Goal: Information Seeking & Learning: Learn about a topic

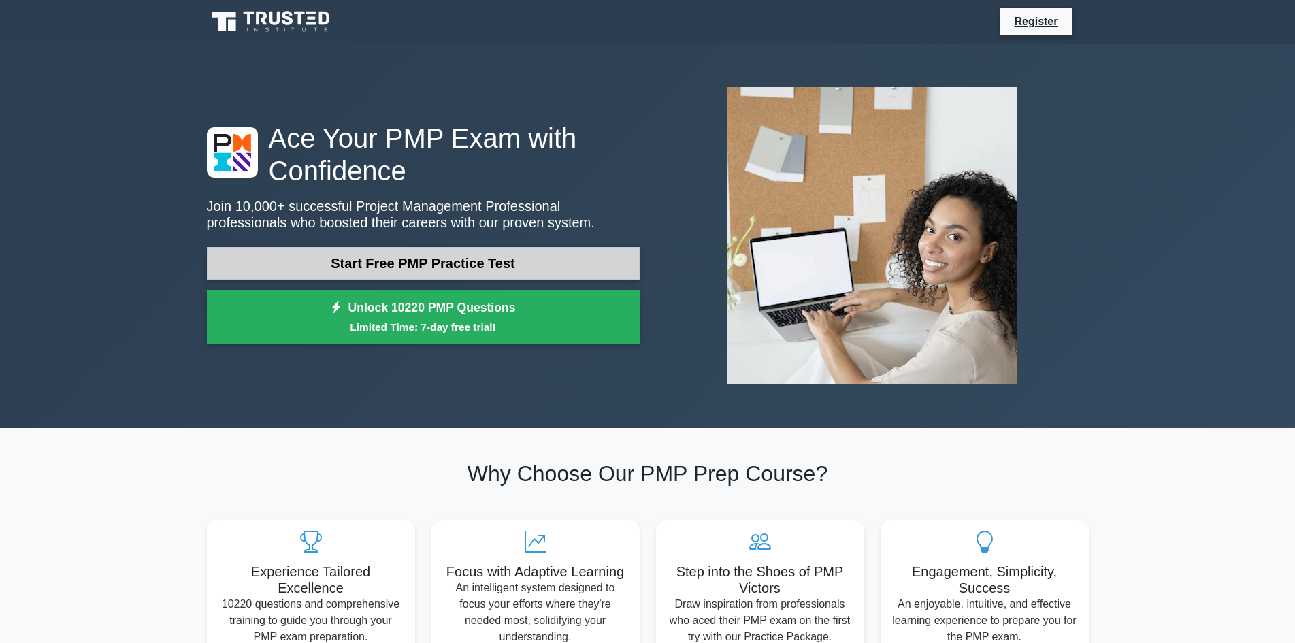
click at [491, 267] on link "Start Free PMP Practice Test" at bounding box center [423, 263] width 433 height 33
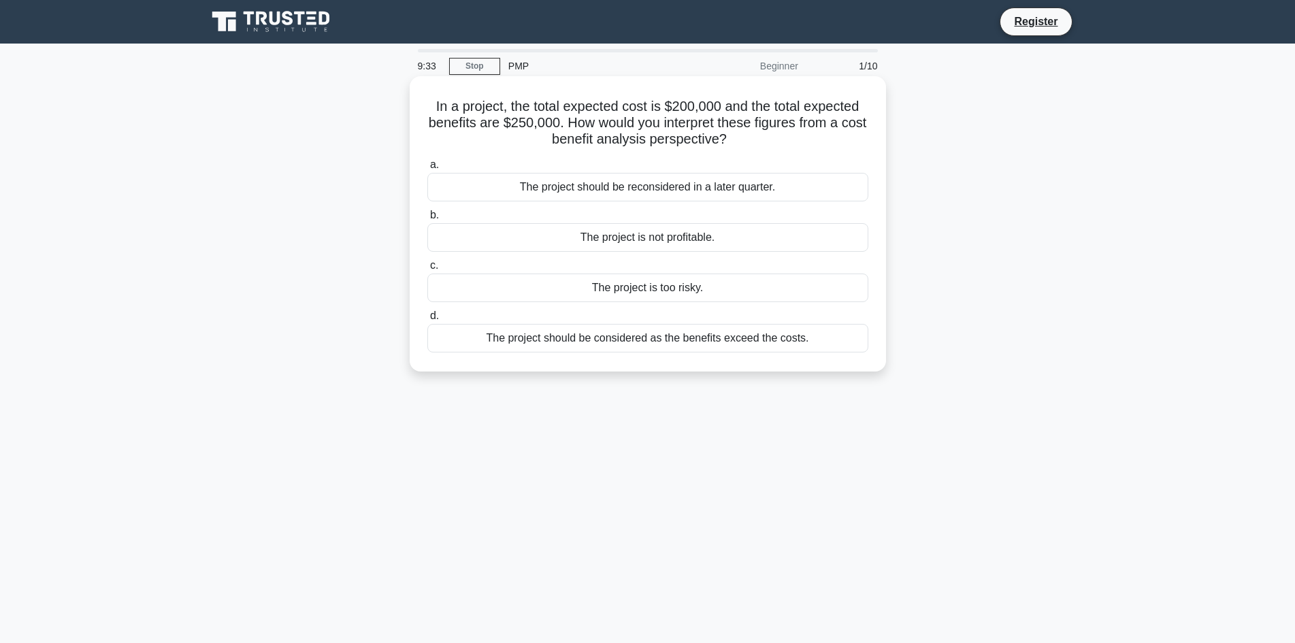
click at [800, 341] on div "The project should be considered as the benefits exceed the costs." at bounding box center [647, 338] width 441 height 29
click at [427, 320] on input "d. The project should be considered as the benefits exceed the costs." at bounding box center [427, 316] width 0 height 9
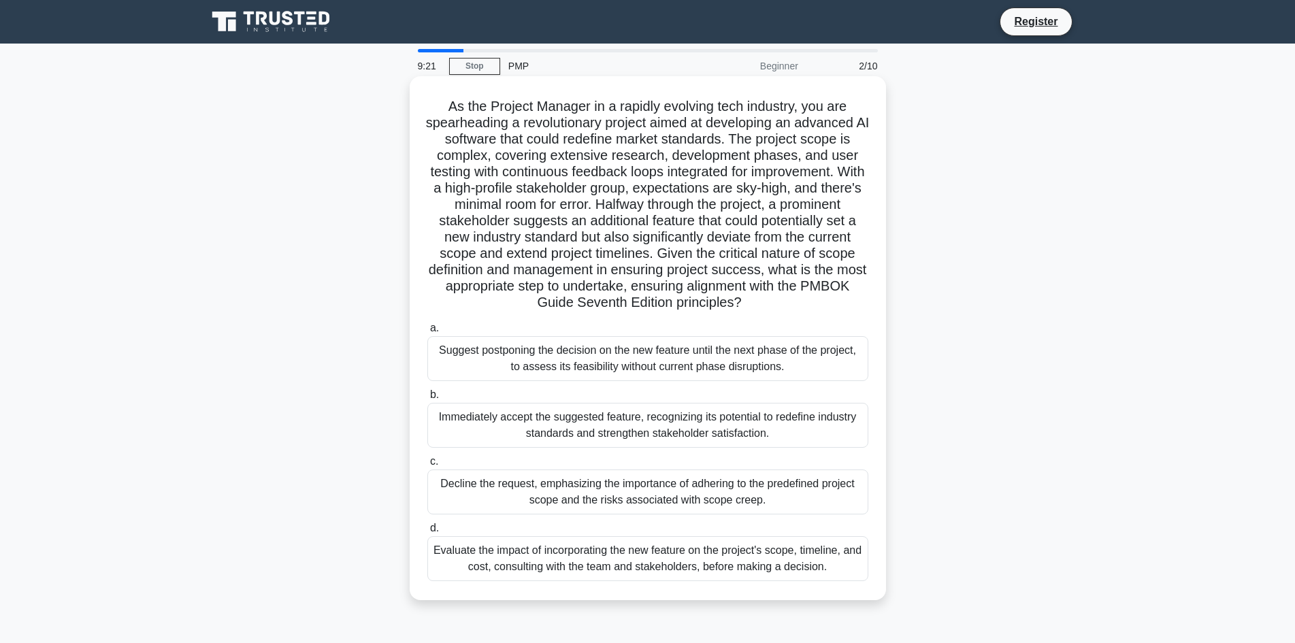
drag, startPoint x: 442, startPoint y: 107, endPoint x: 846, endPoint y: 299, distance: 446.7
click at [846, 299] on h5 "As the Project Manager in a rapidly evolving tech industry, you are spearheadin…" at bounding box center [648, 205] width 444 height 214
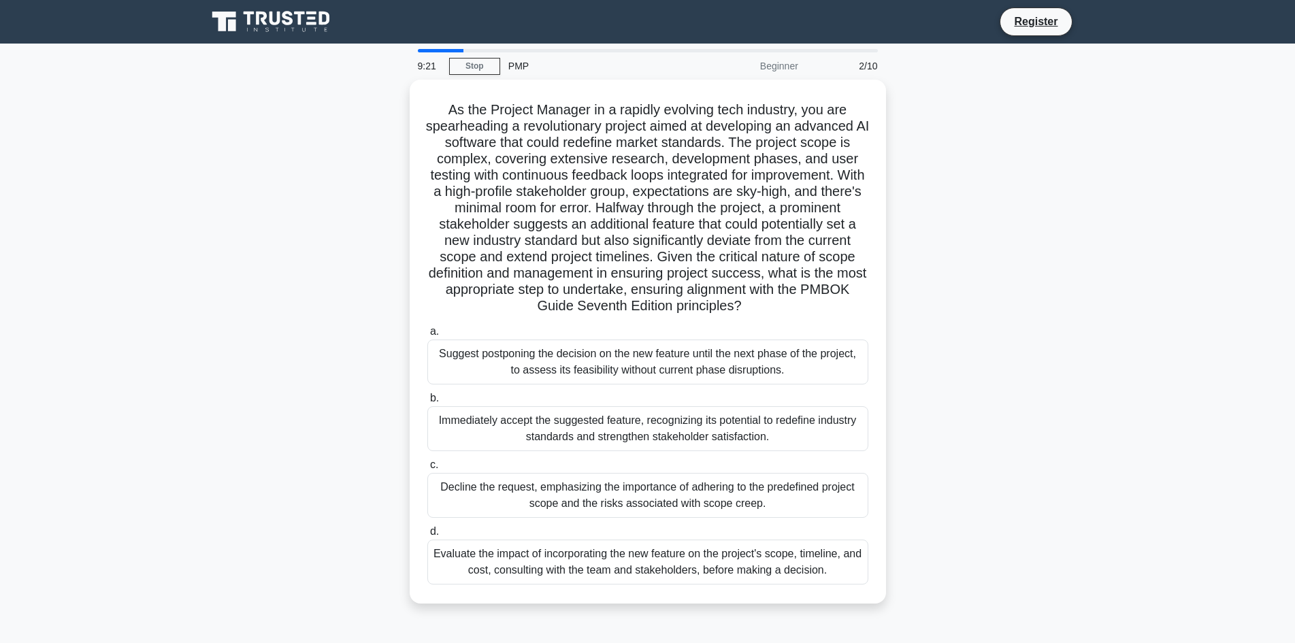
copy h5 "As the Project Manager in a rapidly evolving tech industry, you are spearheadin…"
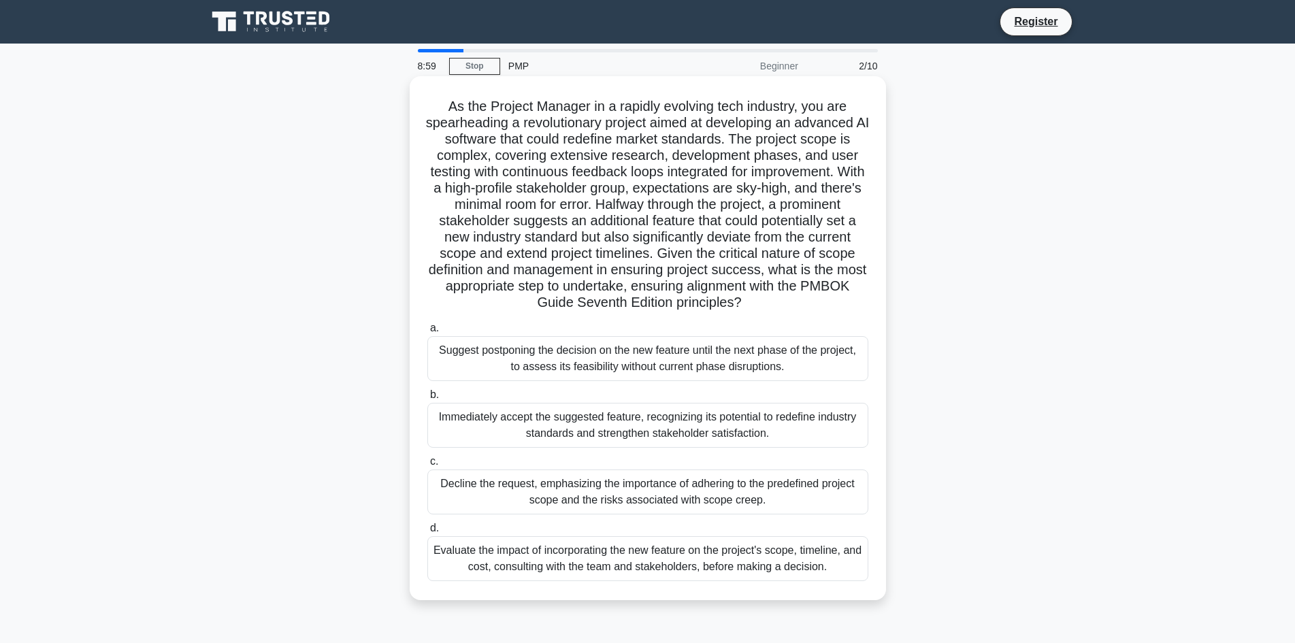
click at [572, 180] on h5 "As the Project Manager in a rapidly evolving tech industry, you are spearheadin…" at bounding box center [648, 205] width 444 height 214
click at [720, 493] on div "Decline the request, emphasizing the importance of adhering to the predefined p…" at bounding box center [647, 491] width 441 height 45
click at [427, 466] on input "c. Decline the request, emphasizing the importance of adhering to the predefine…" at bounding box center [427, 461] width 0 height 9
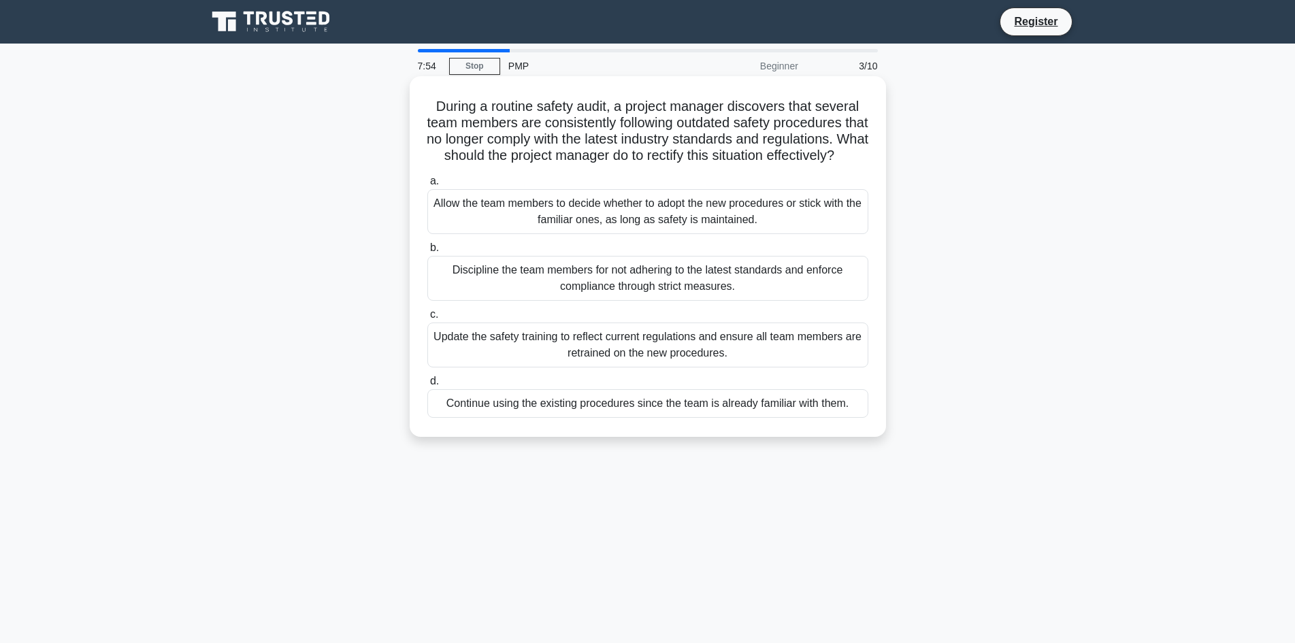
click at [473, 301] on div "Discipline the team members for not adhering to the latest standards and enforc…" at bounding box center [647, 278] width 441 height 45
click at [427, 252] on input "b. Discipline the team members for not adhering to the latest standards and enf…" at bounding box center [427, 248] width 0 height 9
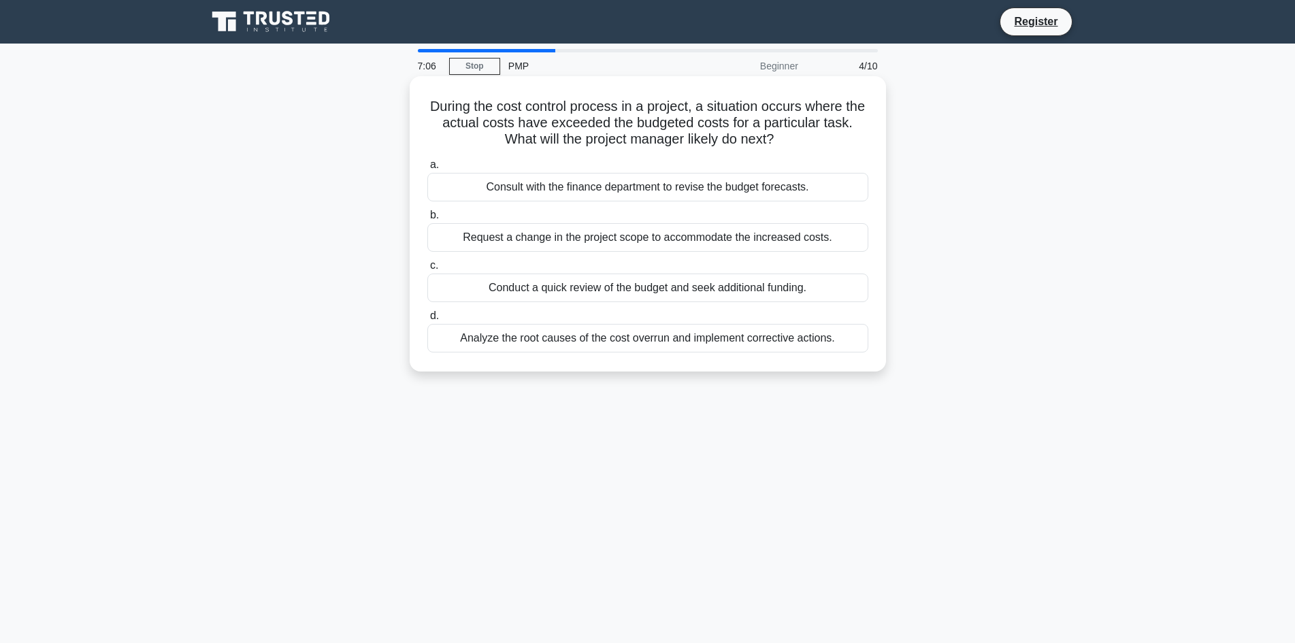
click at [644, 242] on div "Request a change in the project scope to accommodate the increased costs." at bounding box center [647, 237] width 441 height 29
click at [427, 220] on input "b. Request a change in the project scope to accommodate the increased costs." at bounding box center [427, 215] width 0 height 9
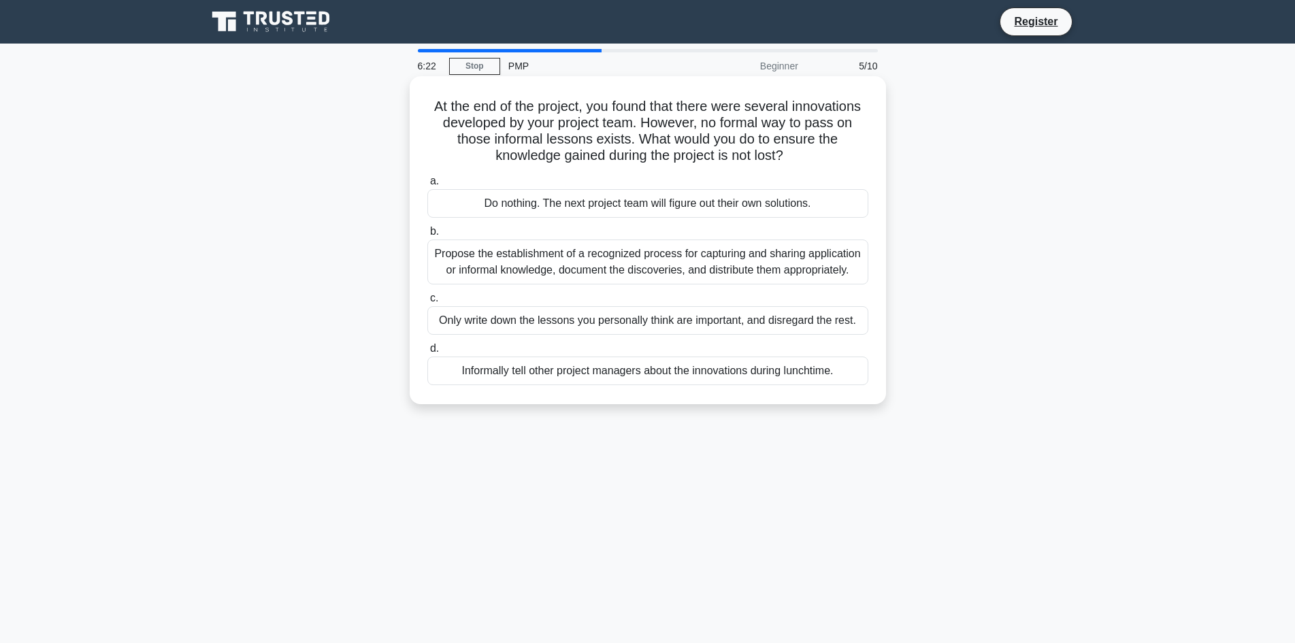
click at [628, 325] on div "Only write down the lessons you personally think are important, and disregard t…" at bounding box center [647, 320] width 441 height 29
click at [427, 303] on input "c. Only write down the lessons you personally think are important, and disregar…" at bounding box center [427, 298] width 0 height 9
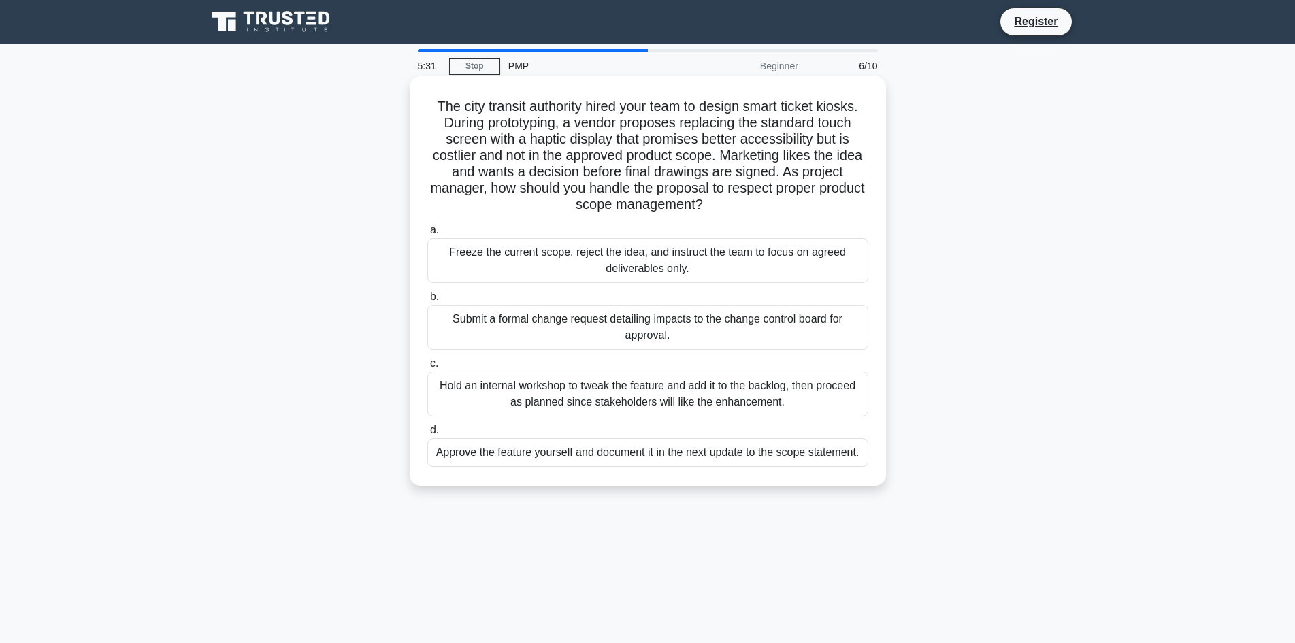
click at [778, 322] on div "Submit a formal change request detailing impacts to the change control board fo…" at bounding box center [647, 327] width 441 height 45
click at [427, 301] on input "b. Submit a formal change request detailing impacts to the change control board…" at bounding box center [427, 297] width 0 height 9
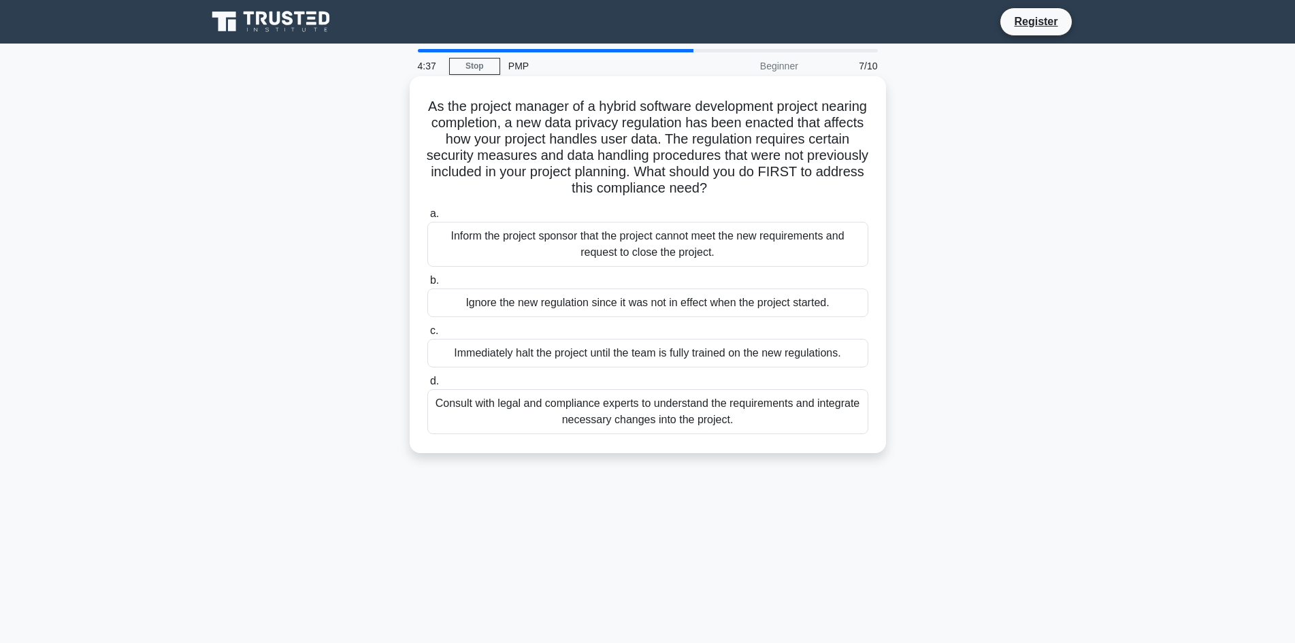
click at [788, 408] on div "Consult with legal and compliance experts to understand the requirements and in…" at bounding box center [647, 411] width 441 height 45
click at [427, 386] on input "d. Consult with legal and compliance experts to understand the requirements and…" at bounding box center [427, 381] width 0 height 9
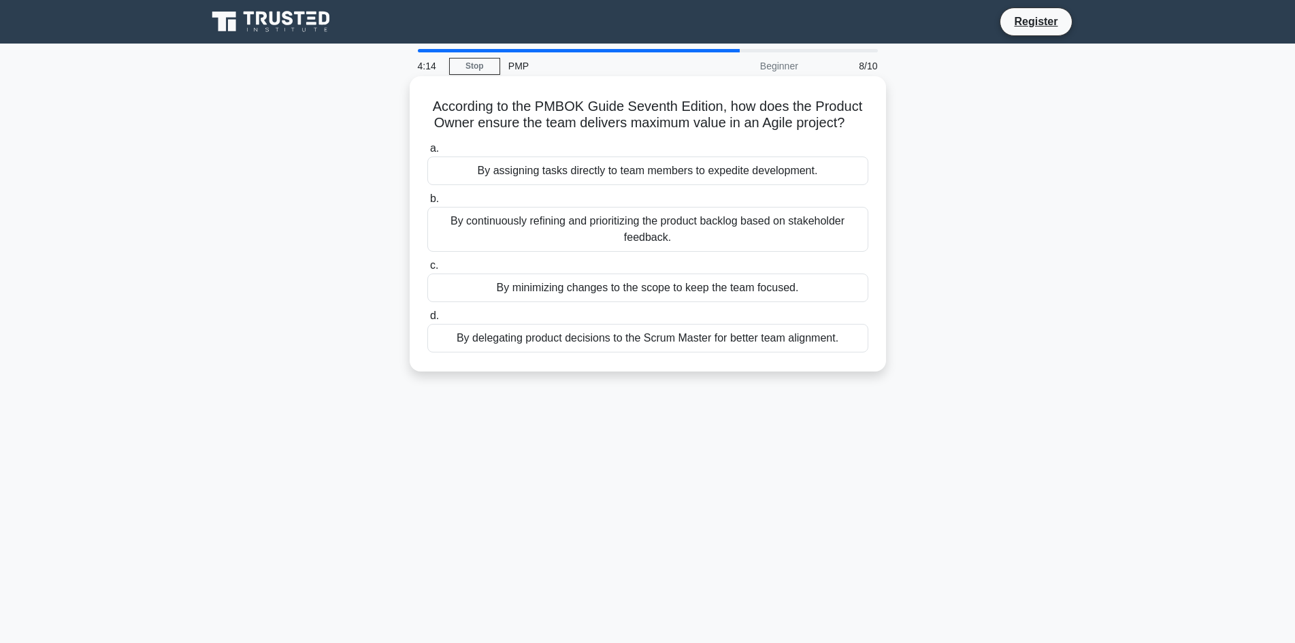
click at [779, 231] on div "By continuously refining and prioritizing the product backlog based on stakehol…" at bounding box center [647, 229] width 441 height 45
click at [427, 203] on input "b. By continuously refining and prioritizing the product backlog based on stake…" at bounding box center [427, 199] width 0 height 9
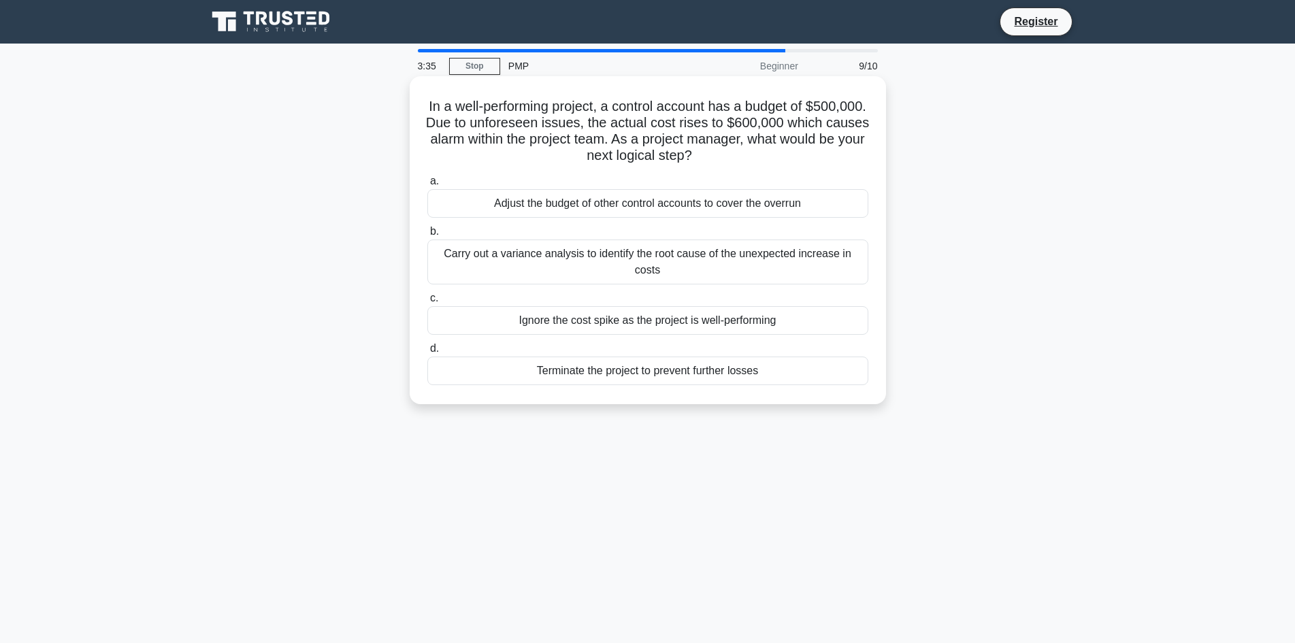
click at [769, 261] on div "Carry out a variance analysis to identify the root cause of the unexpected incr…" at bounding box center [647, 261] width 441 height 45
click at [427, 236] on input "b. Carry out a variance analysis to identify the root cause of the unexpected i…" at bounding box center [427, 231] width 0 height 9
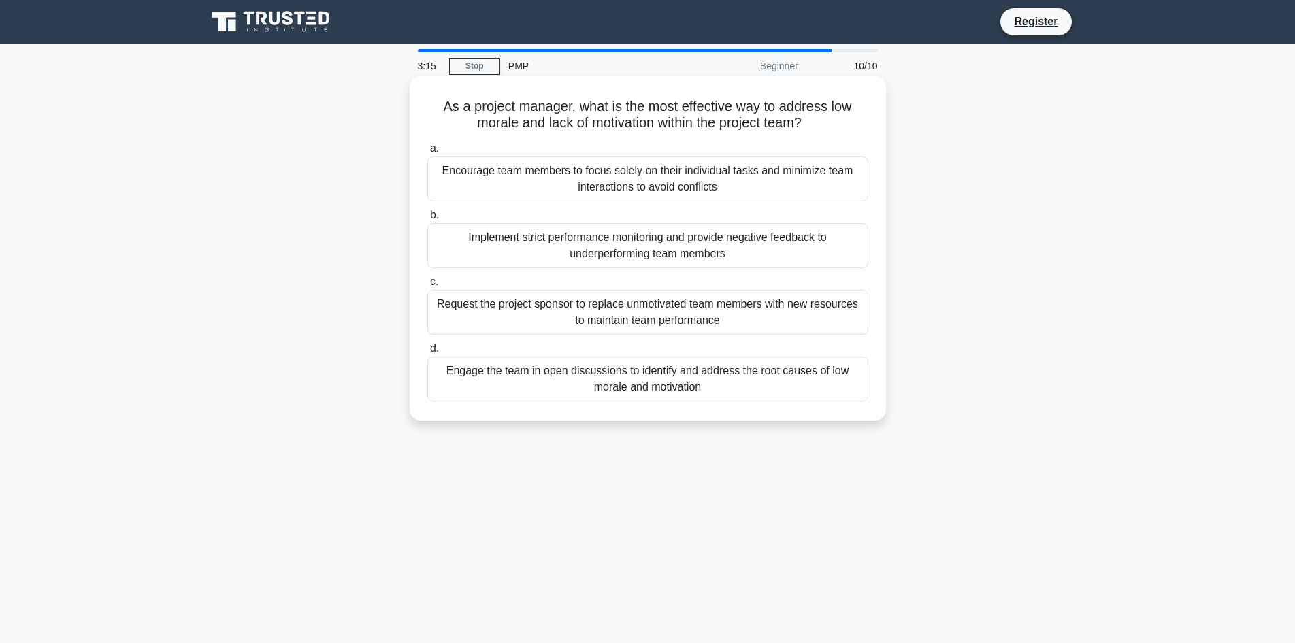
drag, startPoint x: 718, startPoint y: 120, endPoint x: 419, endPoint y: 103, distance: 299.8
click at [419, 103] on div "As a project manager, what is the most effective way to address low morale and …" at bounding box center [647, 248] width 465 height 333
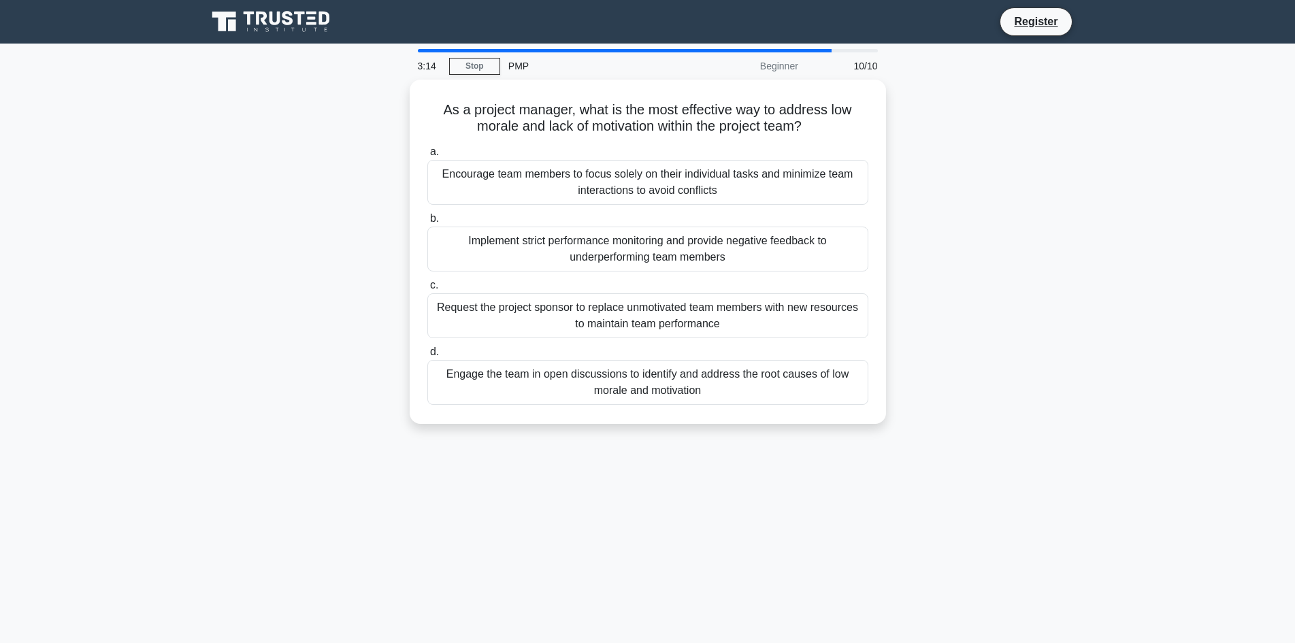
copy h5 "As a project manager, what is the most effective way to address low morale and …"
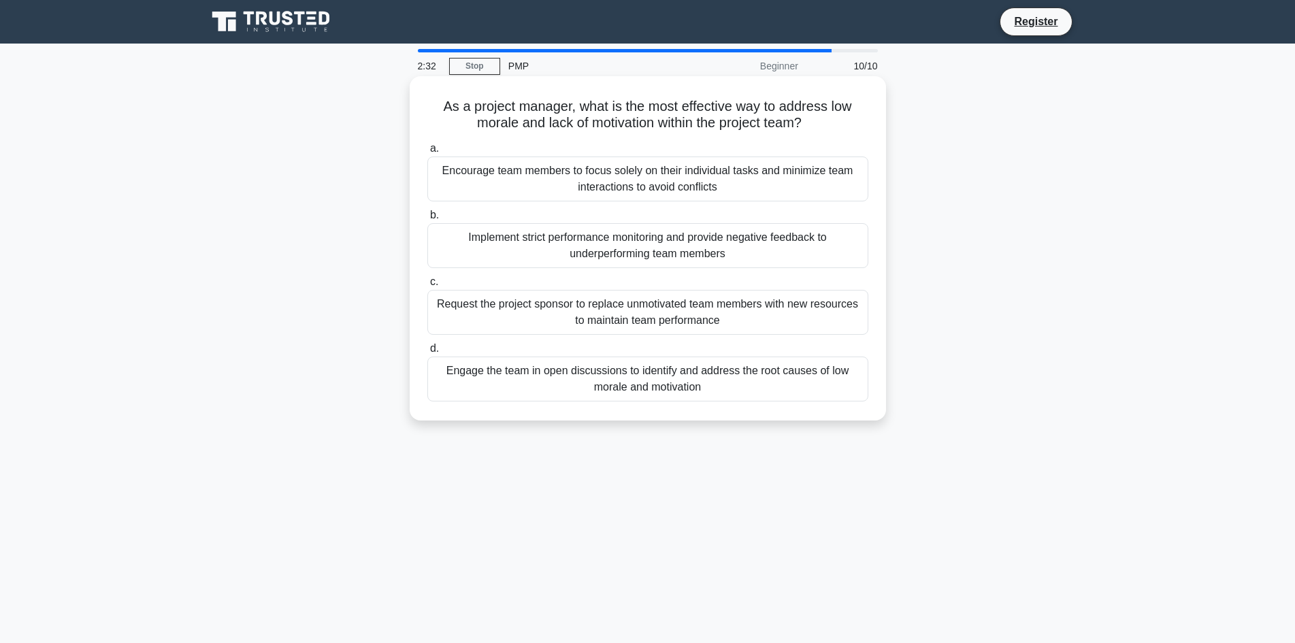
click at [608, 391] on div "Engage the team in open discussions to identify and address the root causes of …" at bounding box center [647, 378] width 441 height 45
click at [427, 353] on input "d. Engage the team in open discussions to identify and address the root causes …" at bounding box center [427, 348] width 0 height 9
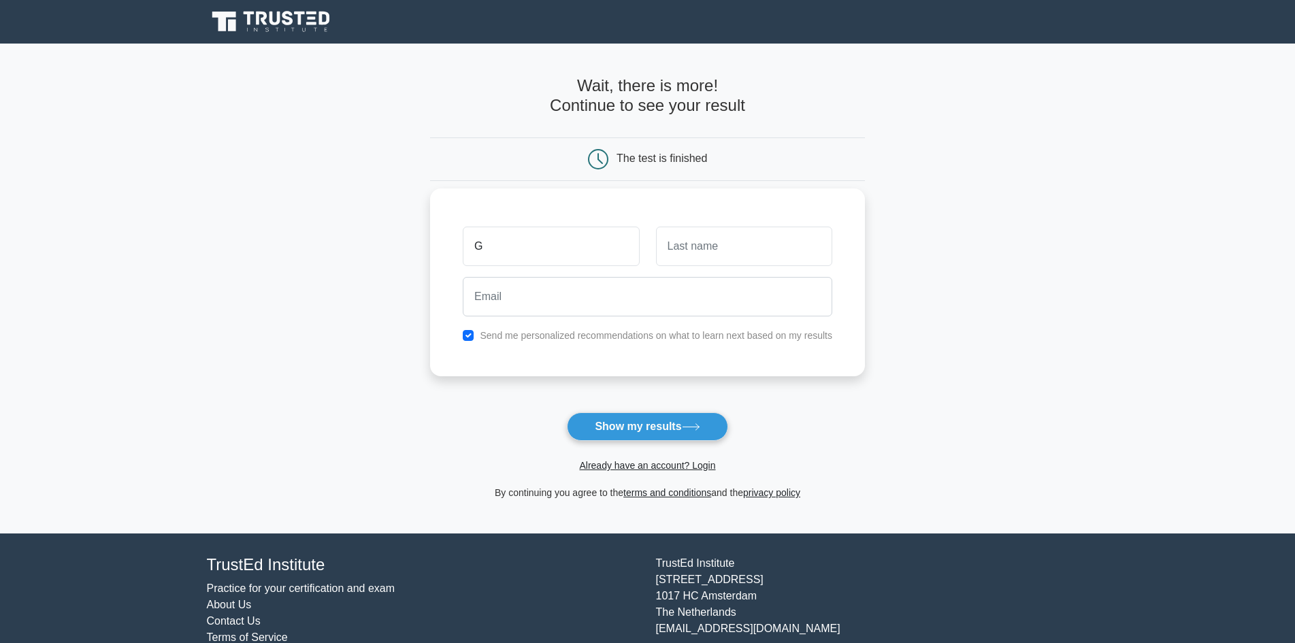
type input "GUNAY"
drag, startPoint x: 684, startPoint y: 252, endPoint x: 713, endPoint y: 252, distance: 28.6
click at [684, 252] on input "text" at bounding box center [744, 246] width 176 height 39
type input "MIRZAJANOVA"
click at [765, 305] on input "email" at bounding box center [647, 296] width 369 height 39
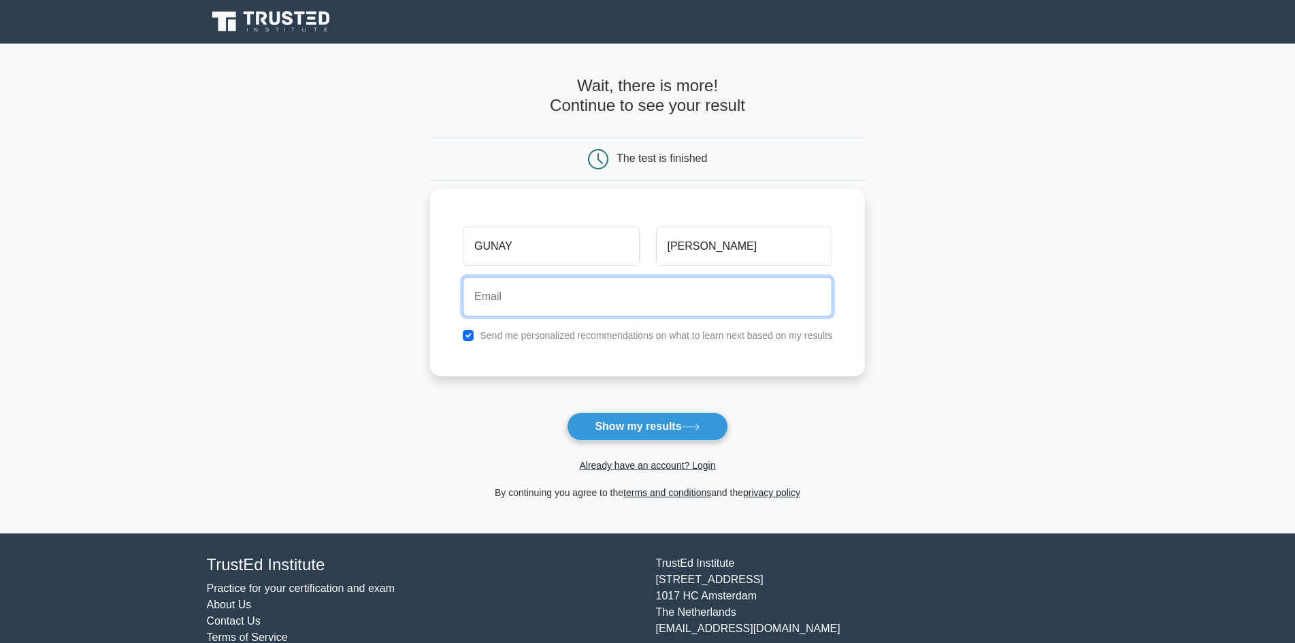
type input "gunaichik888@live.com"
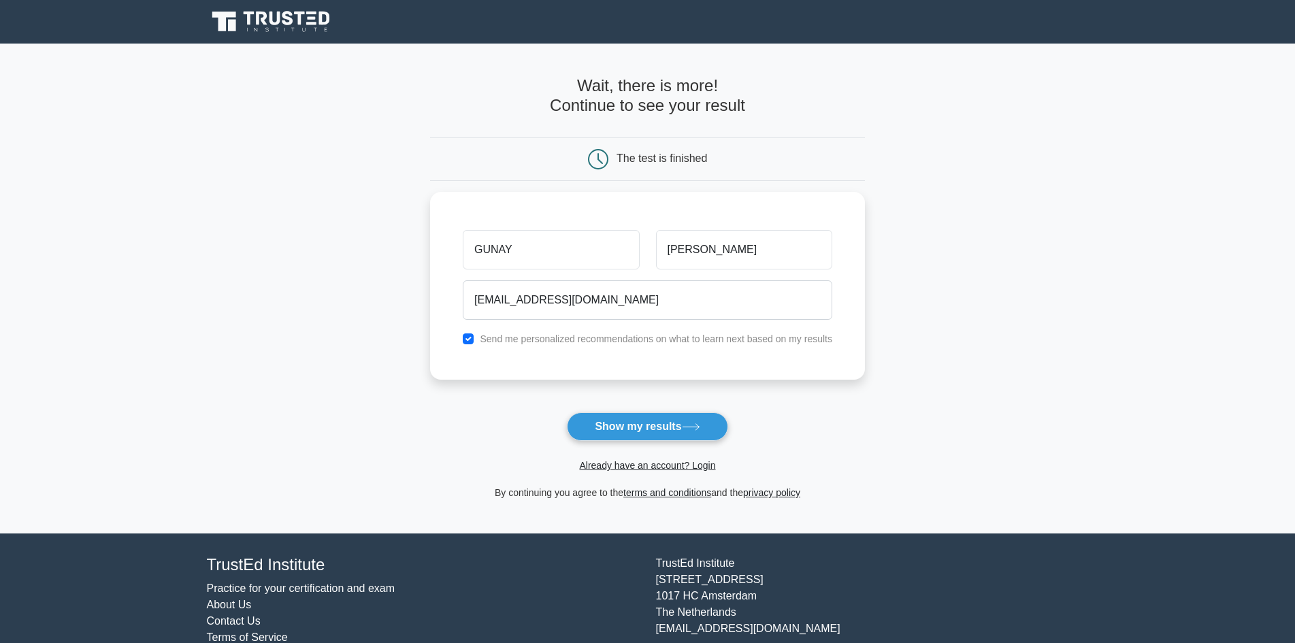
click at [679, 424] on button "Show my results" at bounding box center [647, 426] width 161 height 29
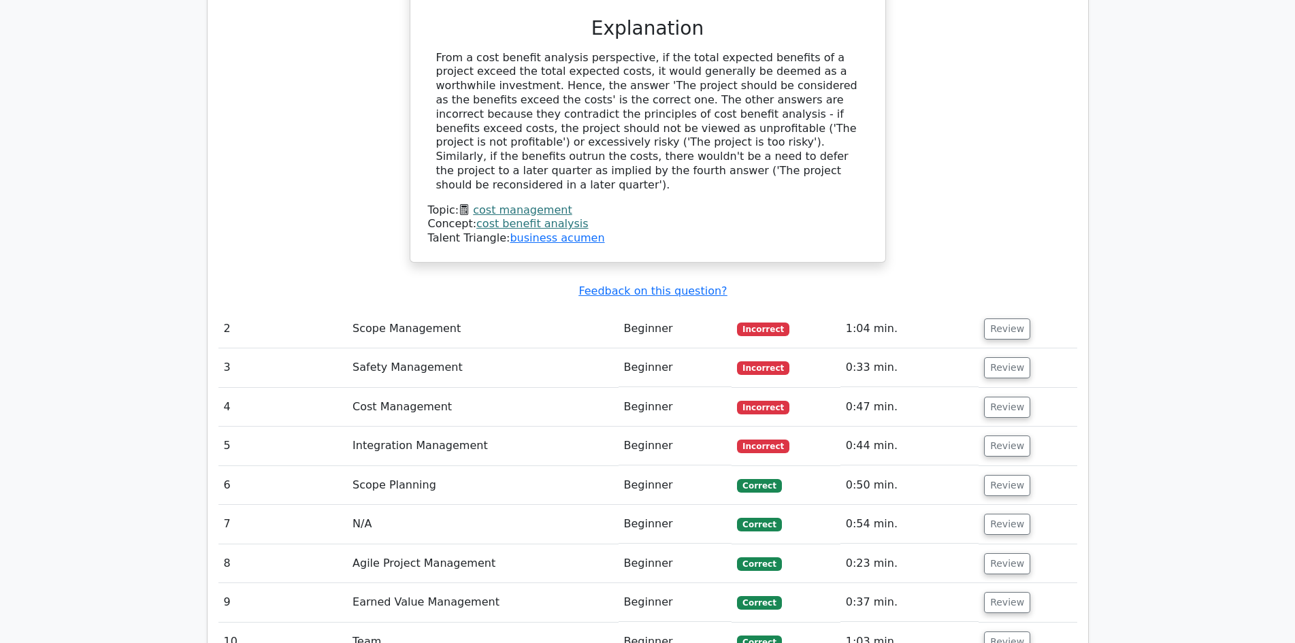
scroll to position [1633, 0]
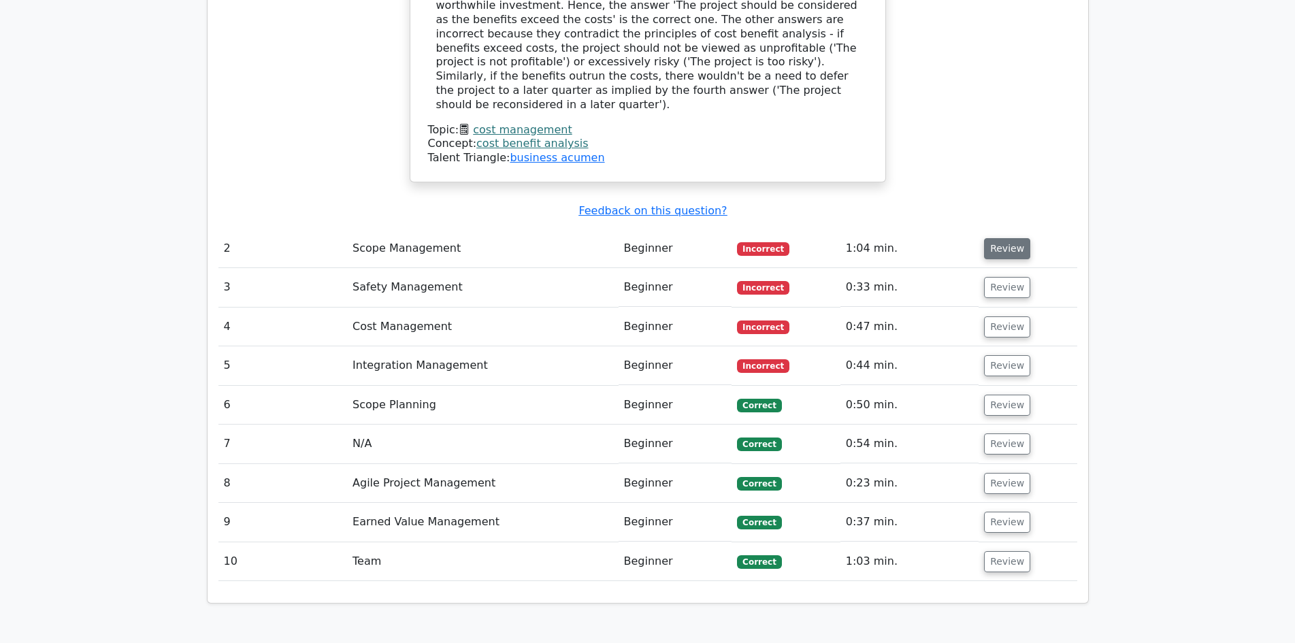
click at [1007, 238] on button "Review" at bounding box center [1007, 248] width 46 height 21
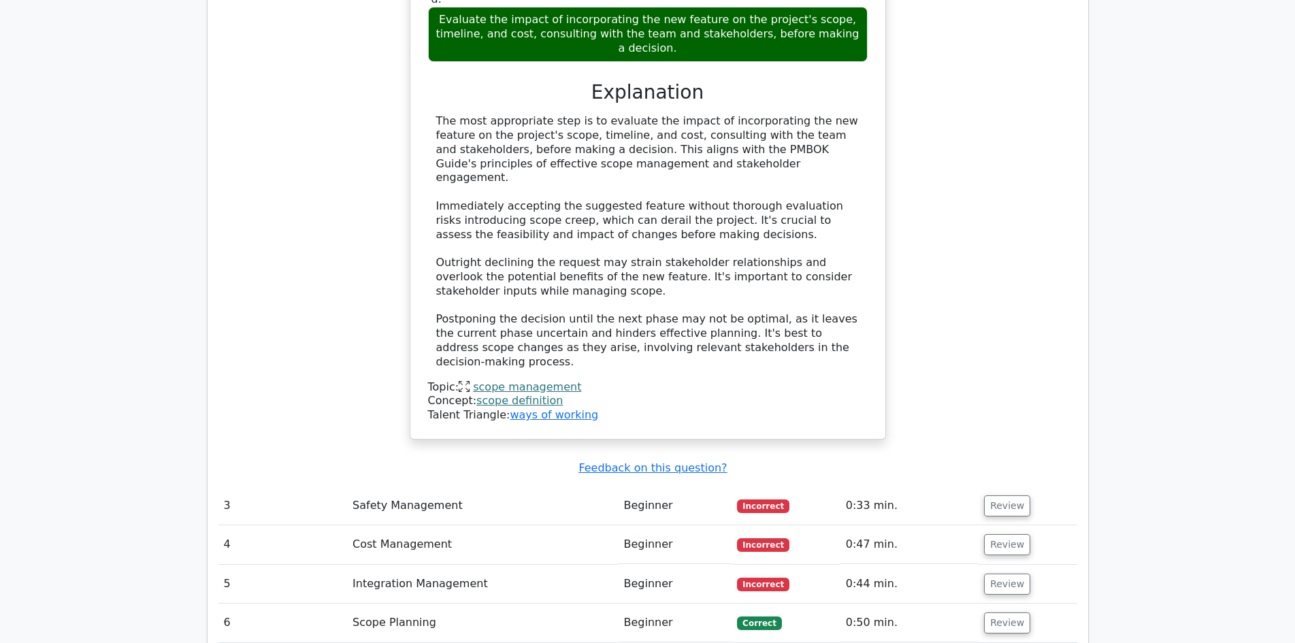
scroll to position [2517, 0]
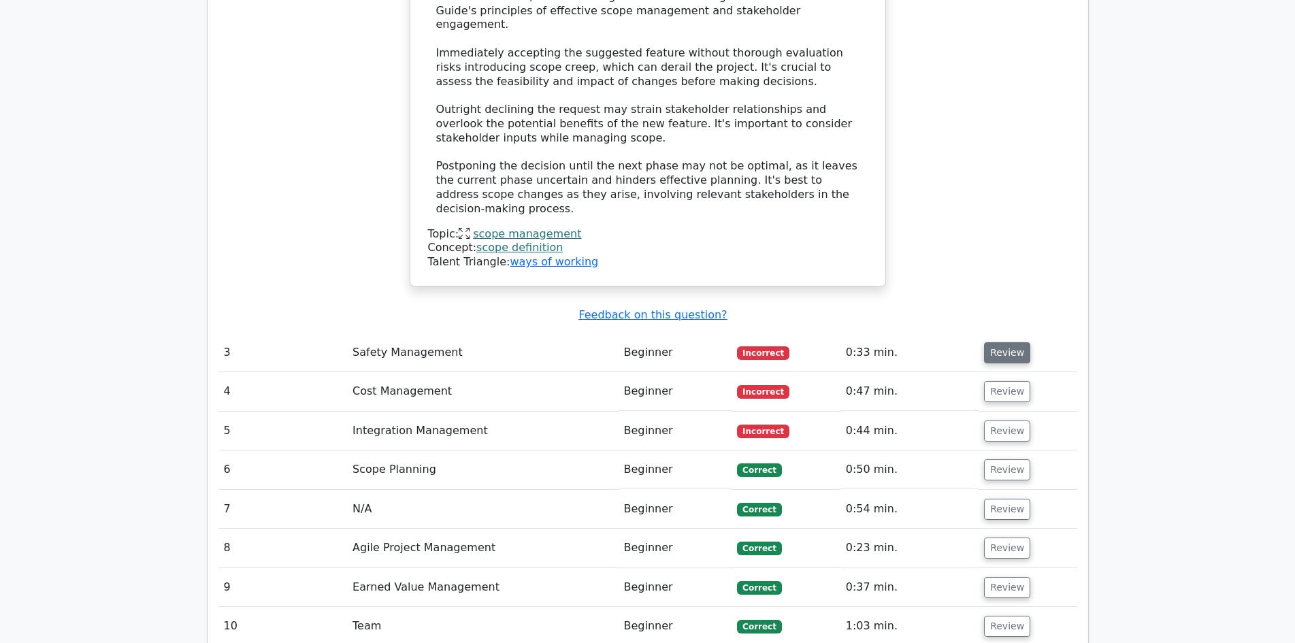
click at [998, 342] on button "Review" at bounding box center [1007, 352] width 46 height 21
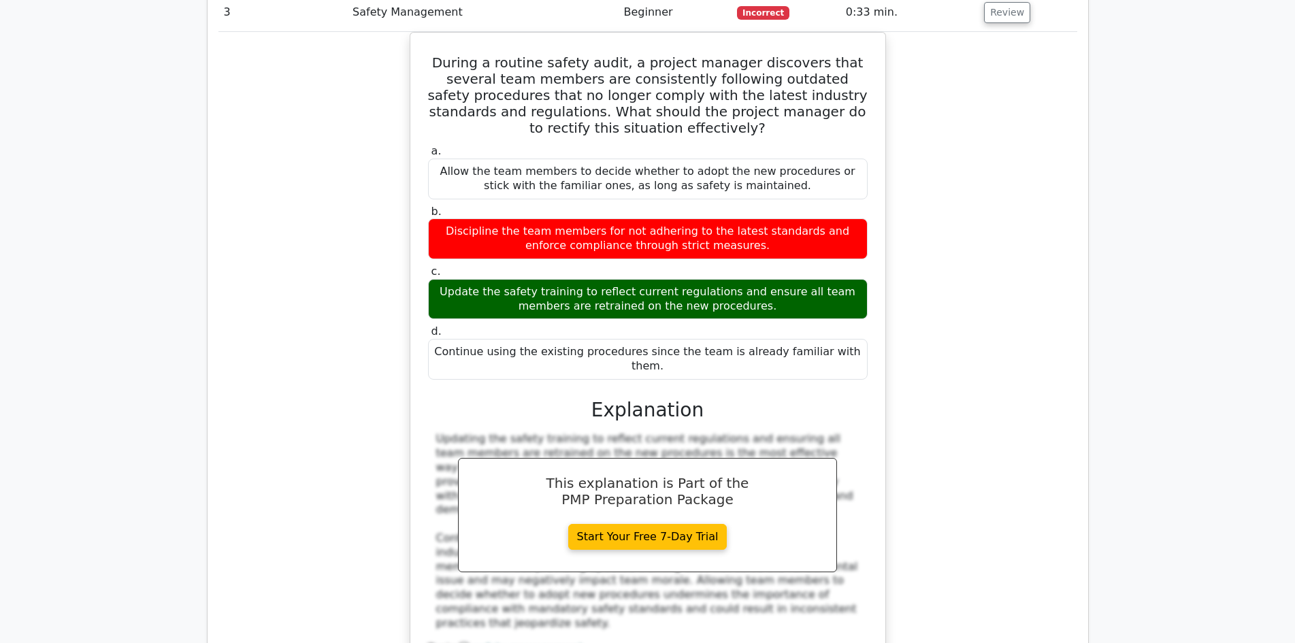
scroll to position [3129, 0]
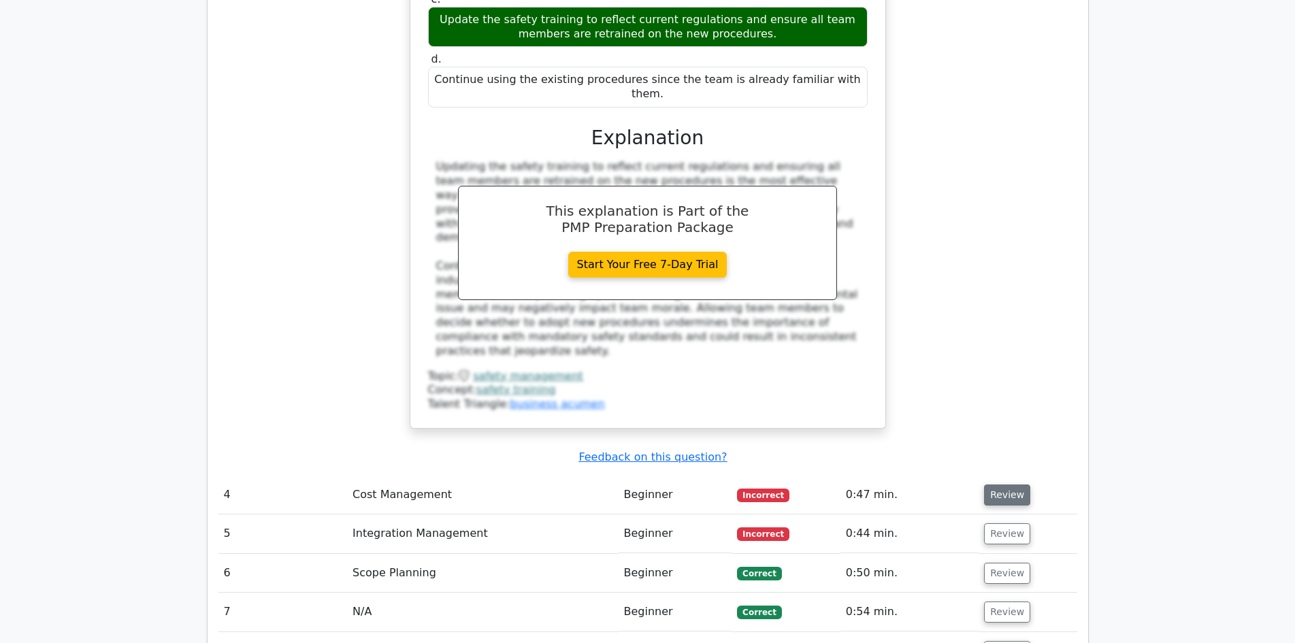
click at [987, 484] on button "Review" at bounding box center [1007, 494] width 46 height 21
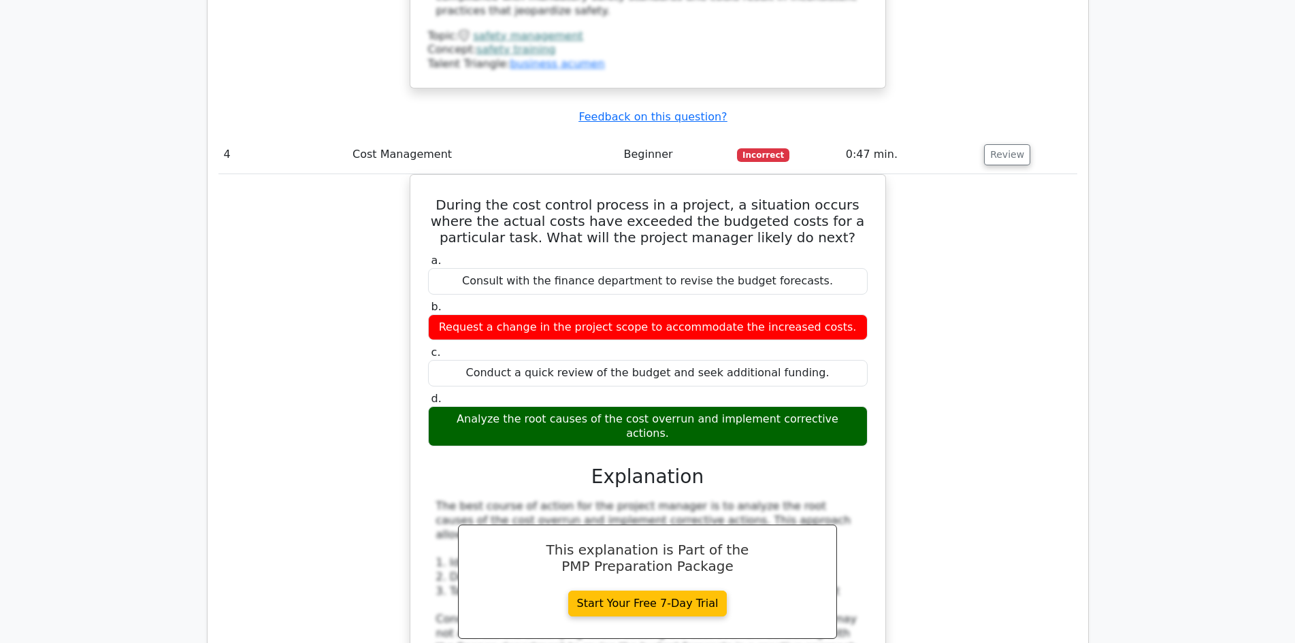
scroll to position [3810, 0]
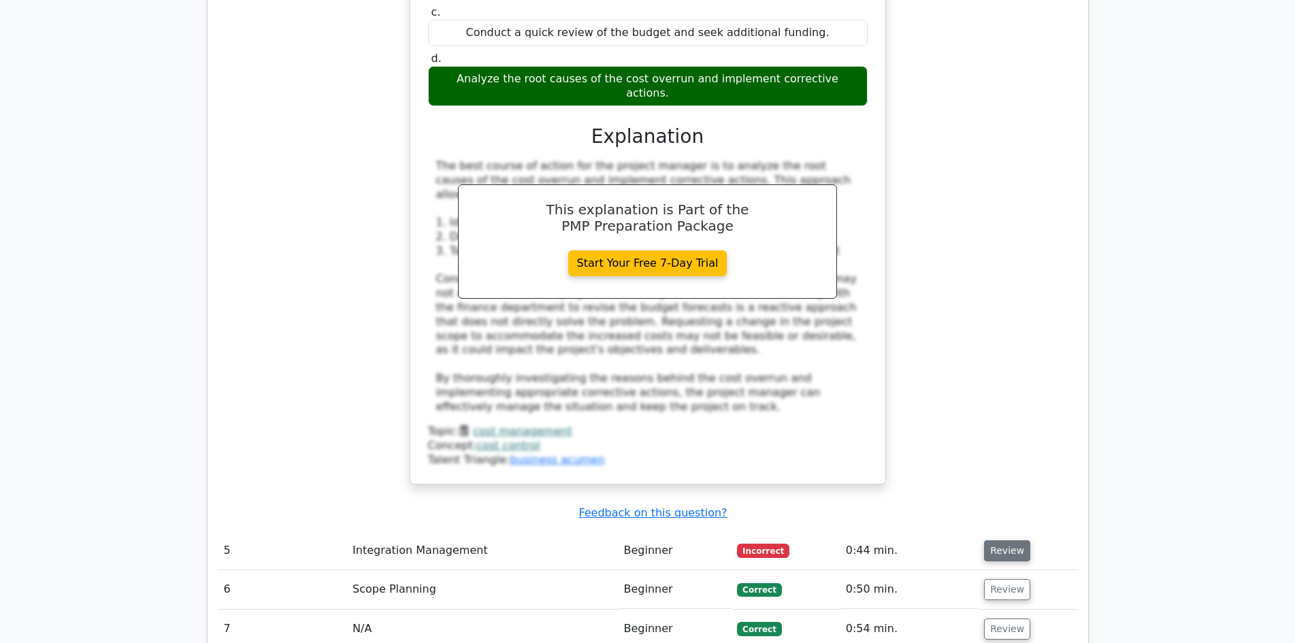
click at [996, 540] on button "Review" at bounding box center [1007, 550] width 46 height 21
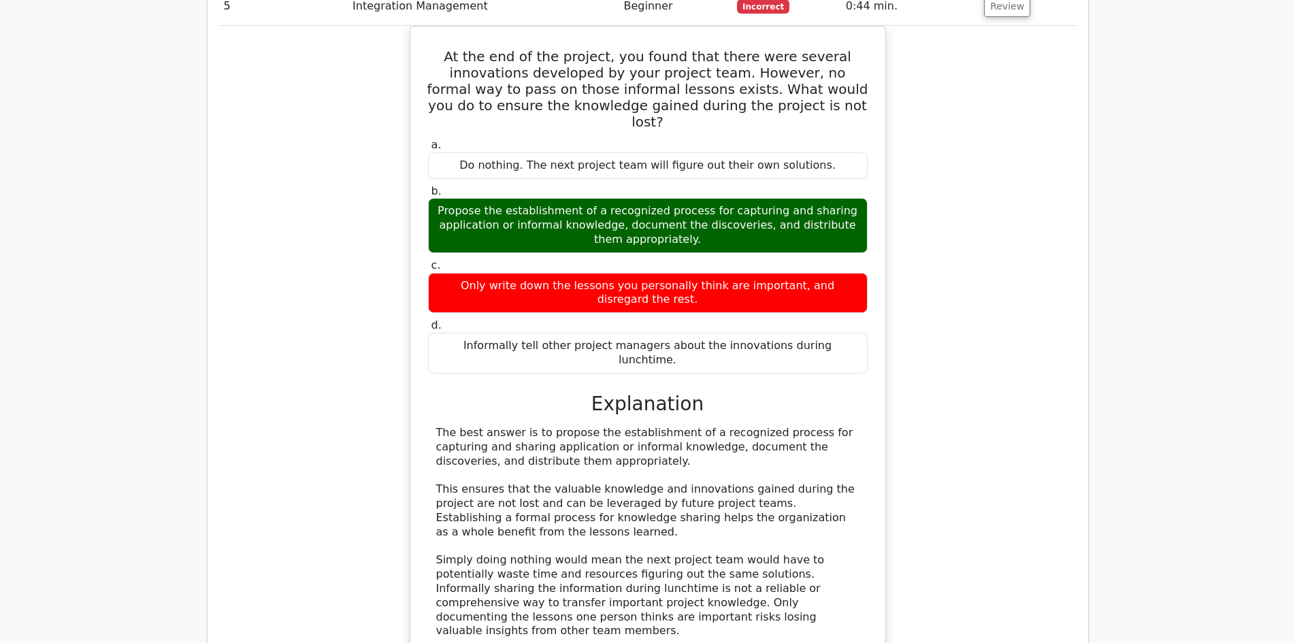
scroll to position [4626, 0]
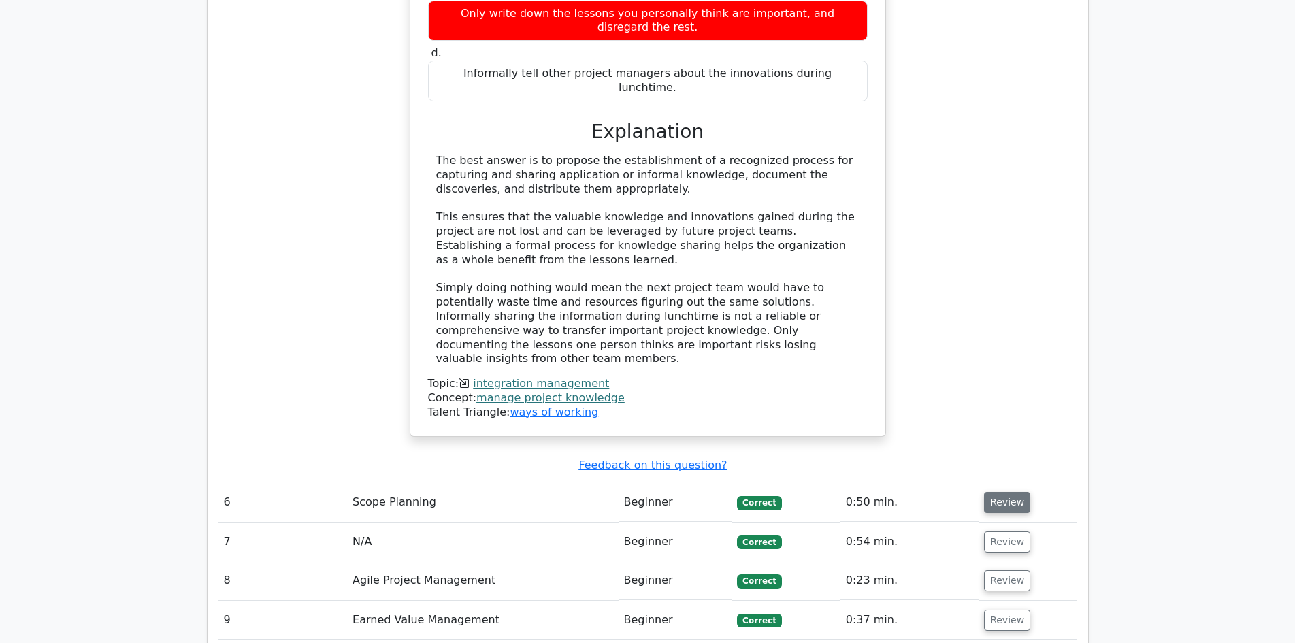
click at [1021, 492] on button "Review" at bounding box center [1007, 502] width 46 height 21
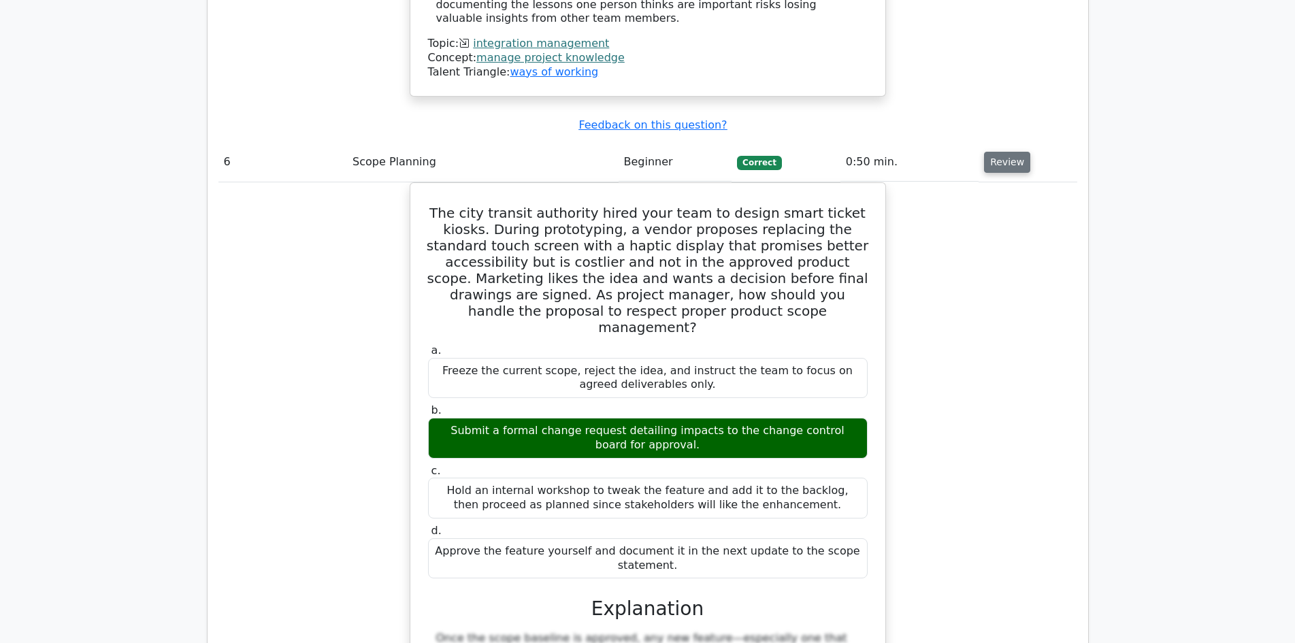
scroll to position [5307, 0]
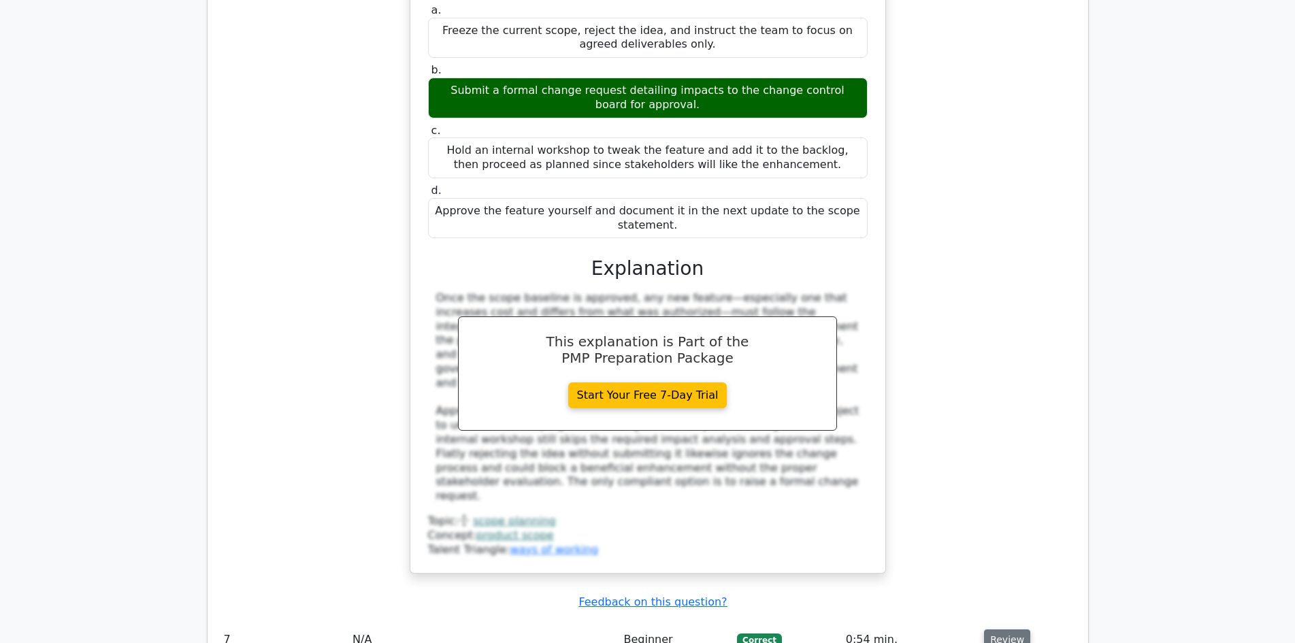
click at [1007, 629] on button "Review" at bounding box center [1007, 639] width 46 height 21
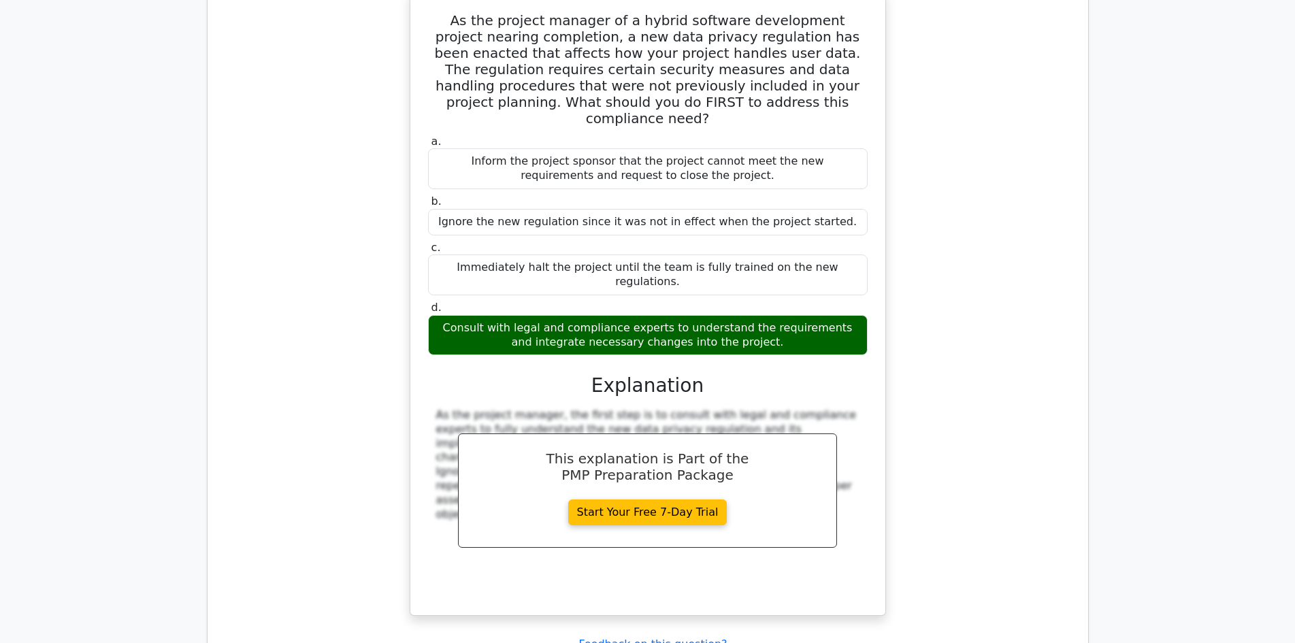
scroll to position [5987, 0]
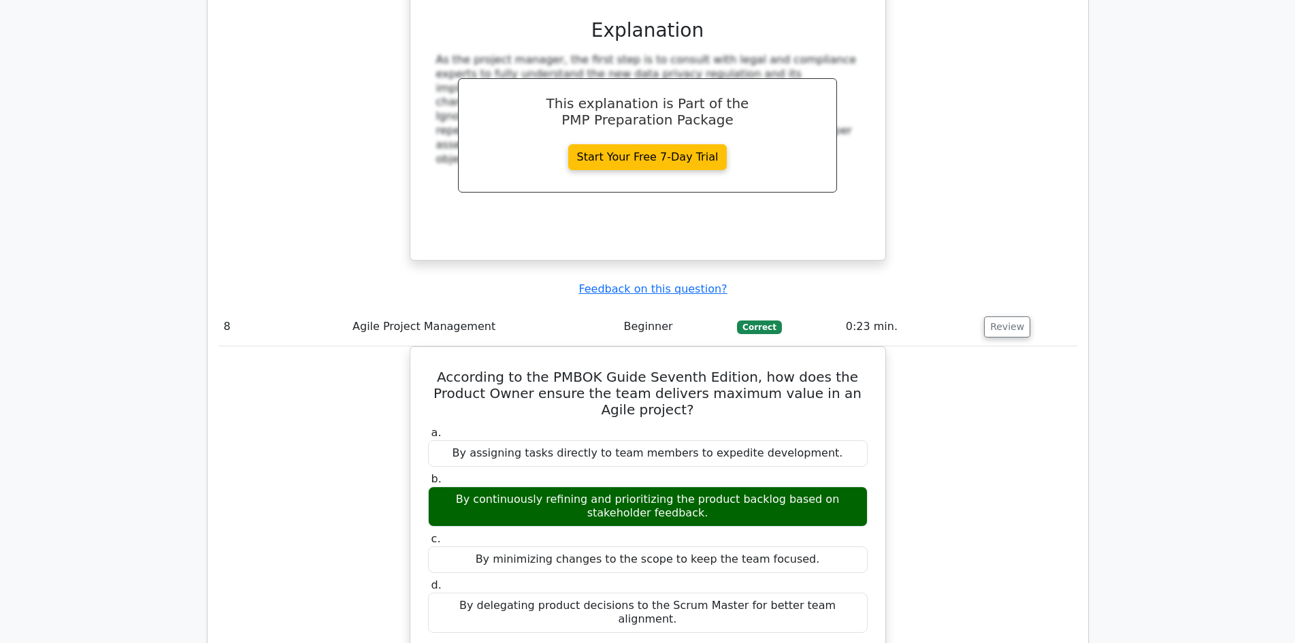
scroll to position [6531, 0]
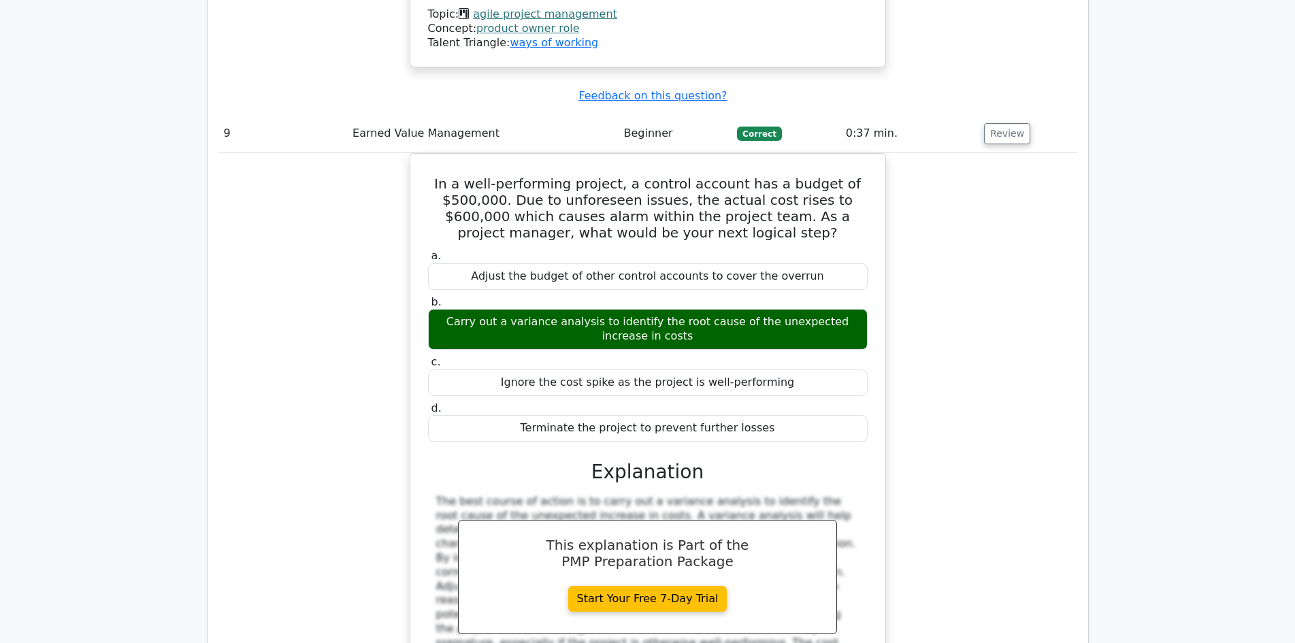
scroll to position [7416, 0]
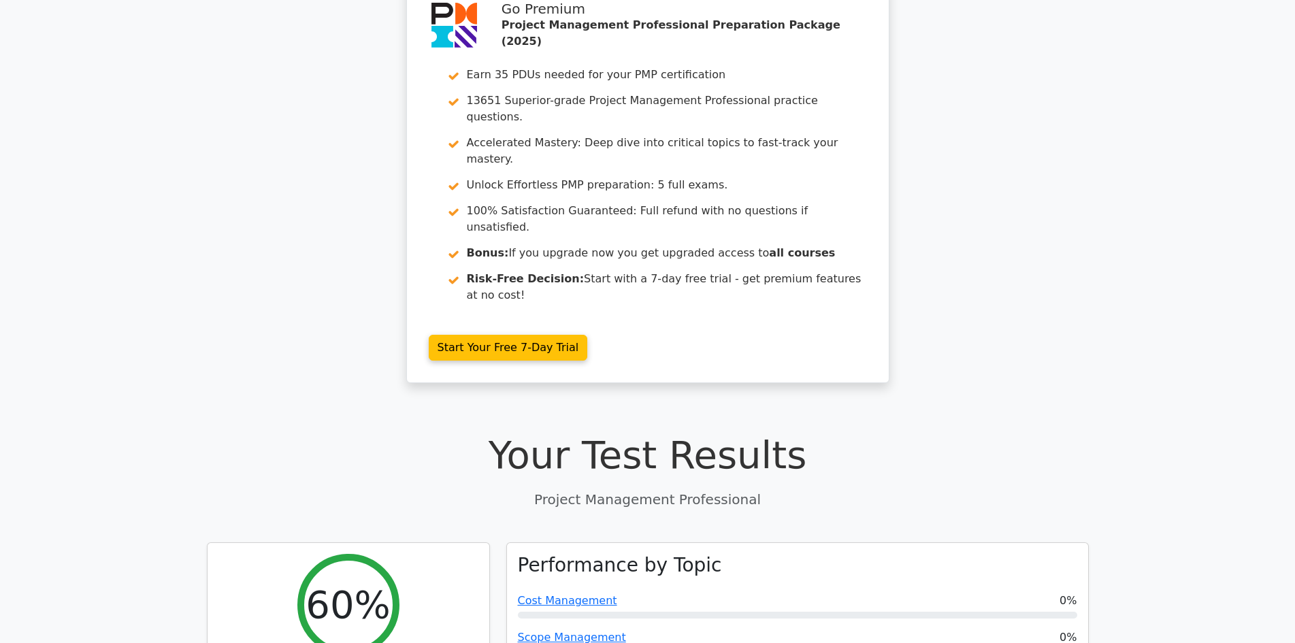
scroll to position [0, 0]
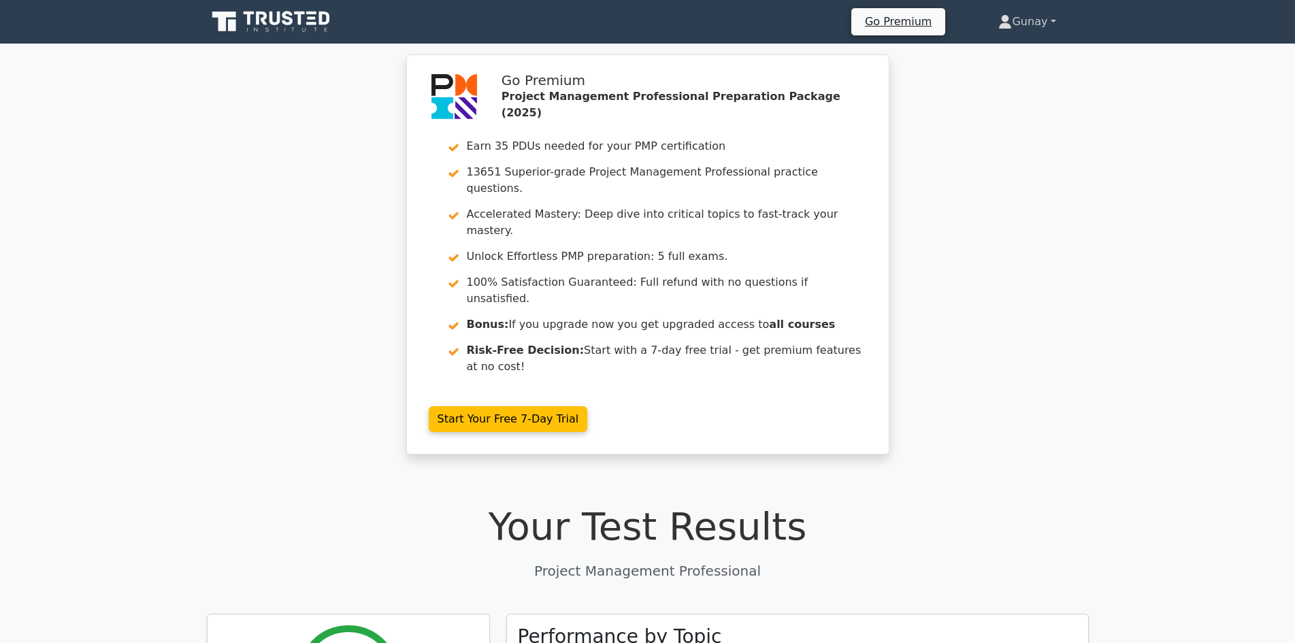
click at [1016, 24] on link "Gunay" at bounding box center [1026, 21] width 122 height 27
click at [987, 57] on link "Profile" at bounding box center [1019, 54] width 107 height 22
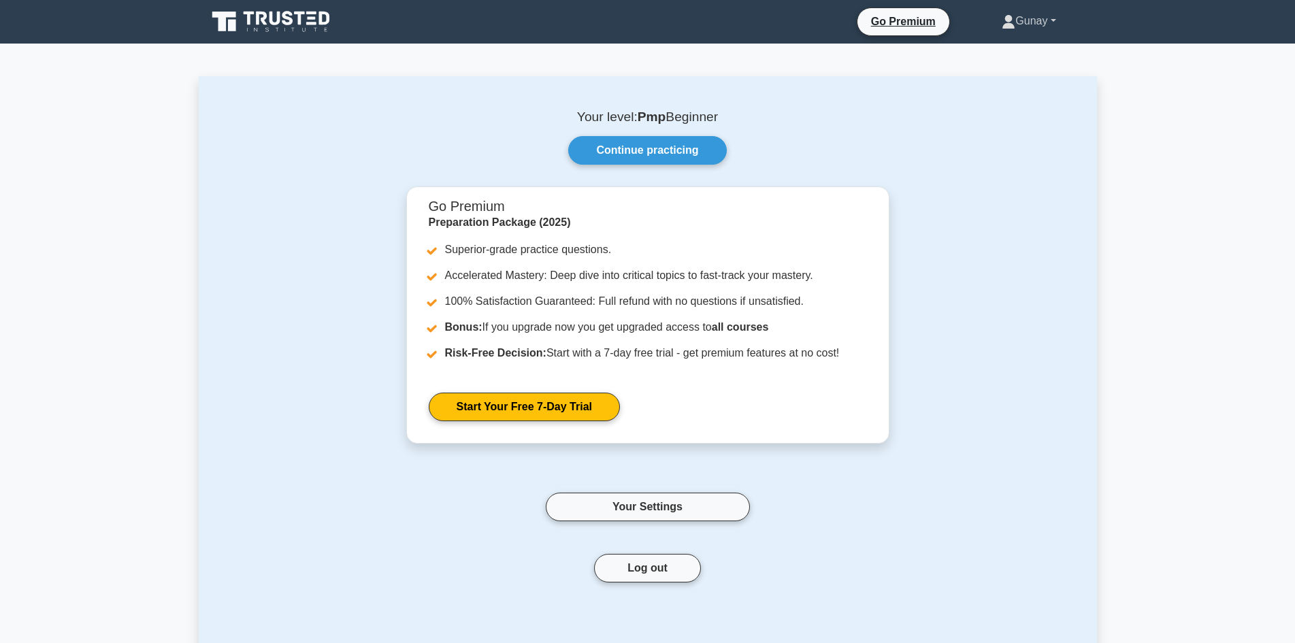
click at [1026, 18] on link "Gunay" at bounding box center [1028, 20] width 119 height 27
click at [1000, 75] on link "Settings" at bounding box center [1022, 75] width 107 height 22
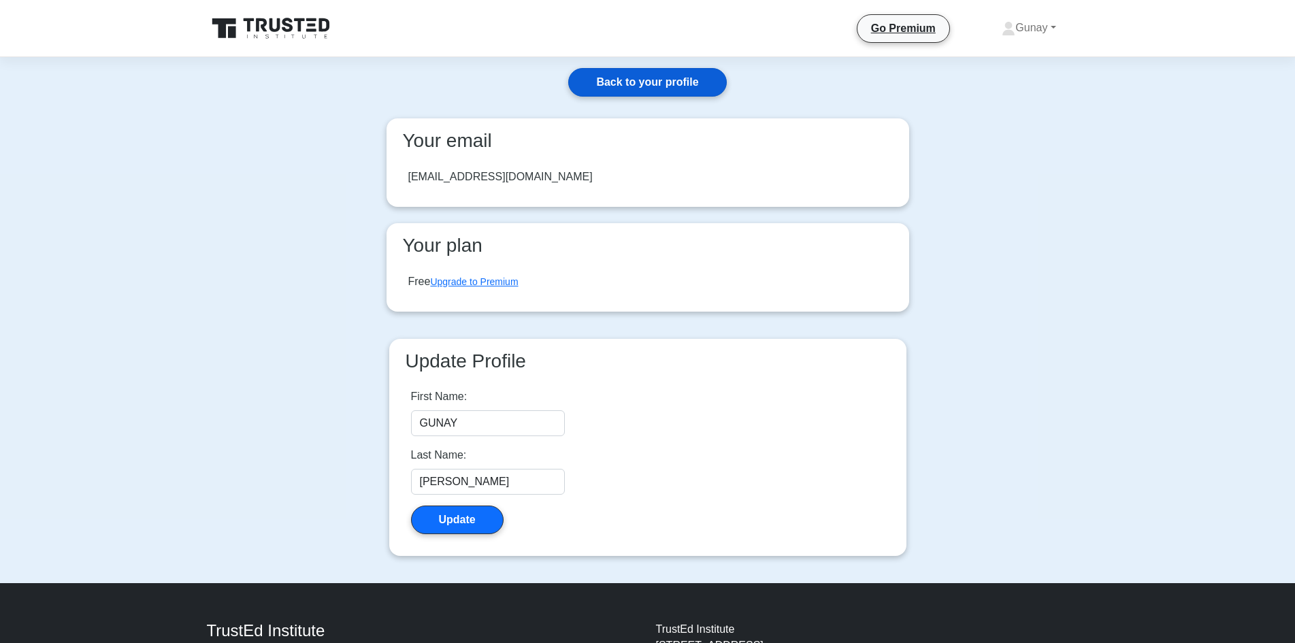
click at [630, 69] on link "Back to your profile" at bounding box center [647, 82] width 158 height 29
